Goal: Navigation & Orientation: Find specific page/section

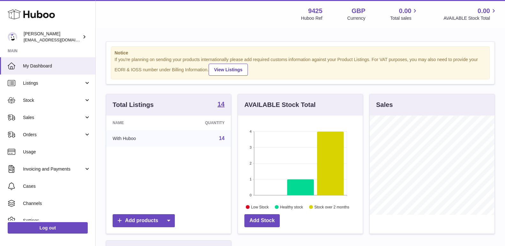
scroll to position [99, 125]
click at [234, 69] on link "View Listings" at bounding box center [228, 70] width 39 height 12
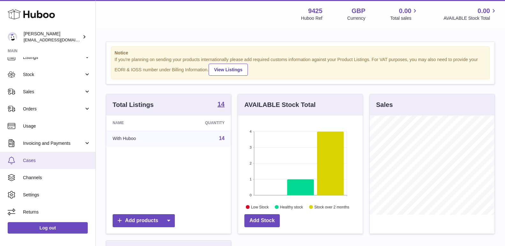
click at [31, 160] on span "Cases" at bounding box center [57, 161] width 68 height 6
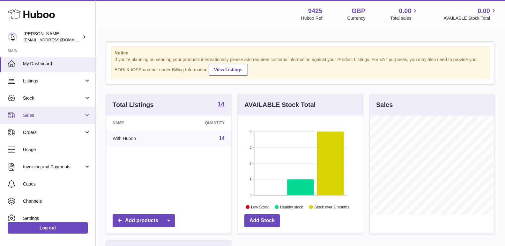
scroll to position [0, 0]
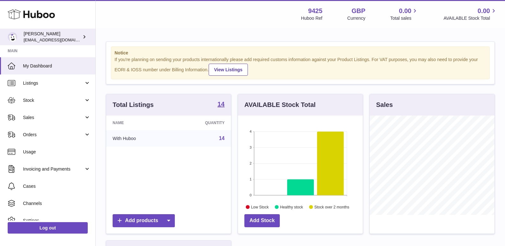
click at [95, 45] on link "Zeb Booker Huboo@cbdmd.com" at bounding box center [47, 37] width 95 height 17
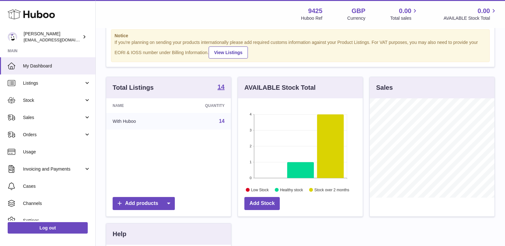
scroll to position [18, 0]
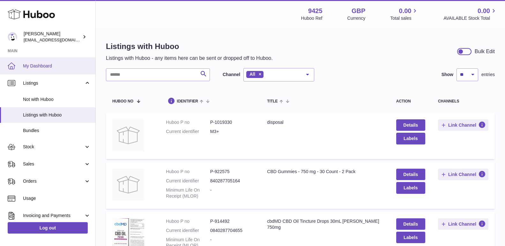
click at [40, 65] on span "My Dashboard" at bounding box center [57, 66] width 68 height 6
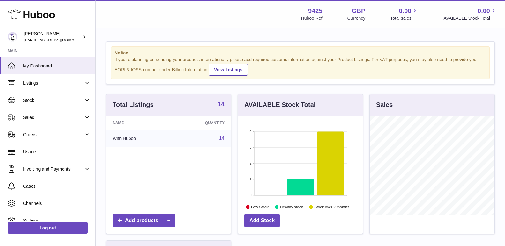
scroll to position [99, 125]
click at [493, 68] on div "Notice If you're planning on sending your products internationally please add r…" at bounding box center [300, 63] width 388 height 42
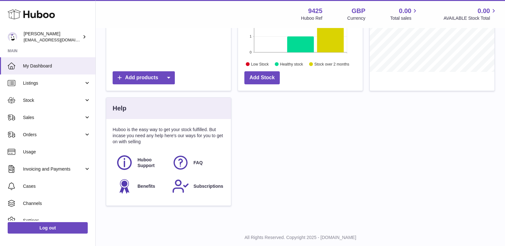
scroll to position [145, 0]
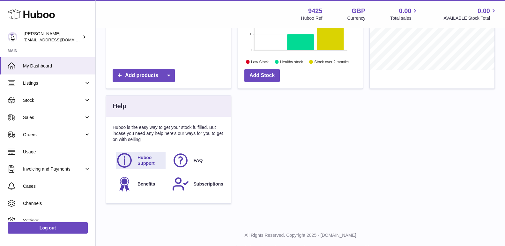
click at [143, 160] on span "Huboo Support" at bounding box center [150, 161] width 27 height 12
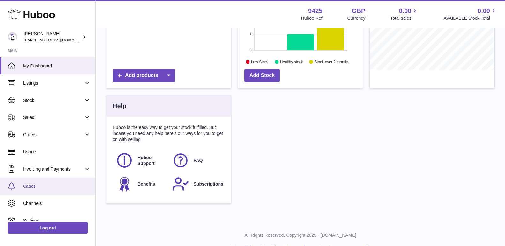
click at [42, 190] on link "Cases" at bounding box center [47, 186] width 95 height 17
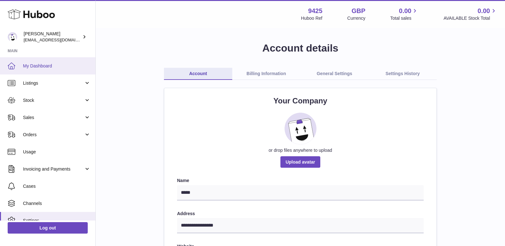
click at [35, 65] on span "My Dashboard" at bounding box center [57, 66] width 68 height 6
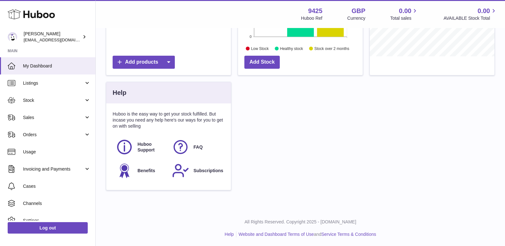
scroll to position [160, 0]
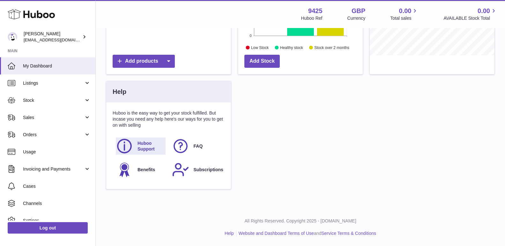
click at [140, 147] on span "Huboo Support" at bounding box center [150, 147] width 27 height 12
